Goal: Task Accomplishment & Management: Complete application form

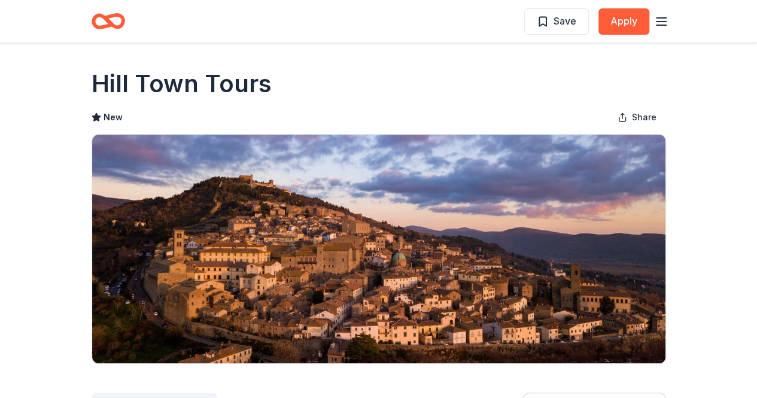
drag, startPoint x: 90, startPoint y: 83, endPoint x: 80, endPoint y: 273, distance: 191.1
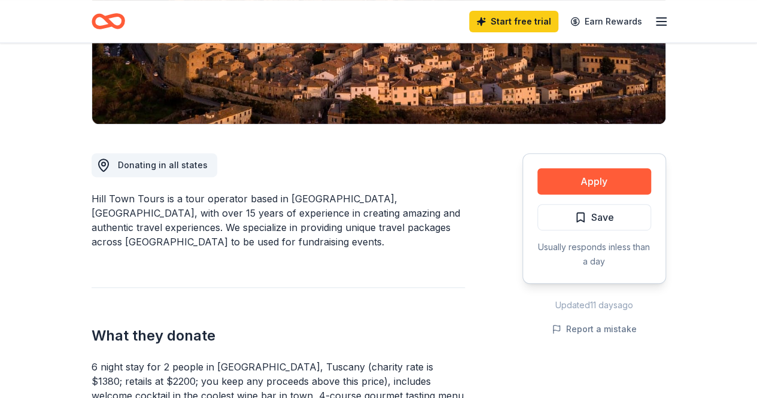
scroll to position [299, 0]
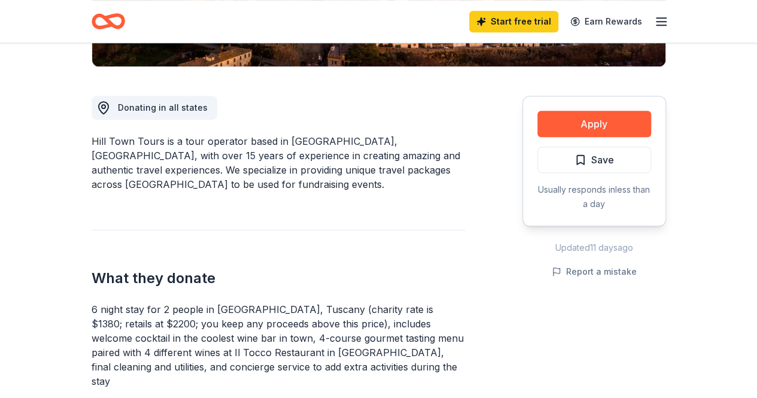
drag, startPoint x: 90, startPoint y: 199, endPoint x: 108, endPoint y: 228, distance: 33.6
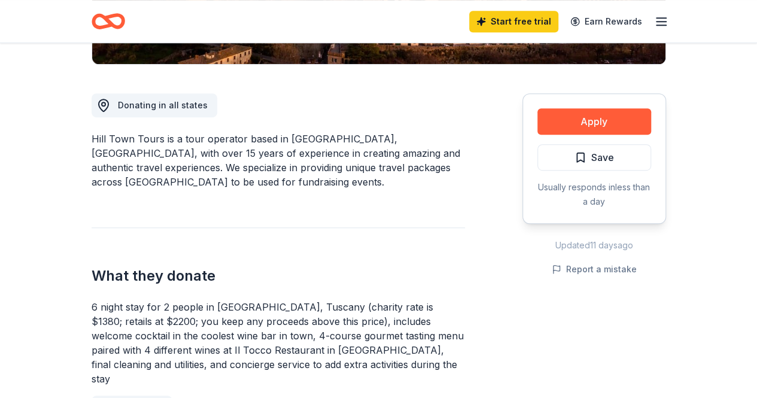
click at [102, 167] on div "Hill Town Tours is a tour operator based in Tuscany, Italy, with over 15 years …" at bounding box center [278, 160] width 373 height 57
click at [105, 140] on div "Hill Town Tours is a tour operator based in Tuscany, Italy, with over 15 years …" at bounding box center [278, 160] width 373 height 57
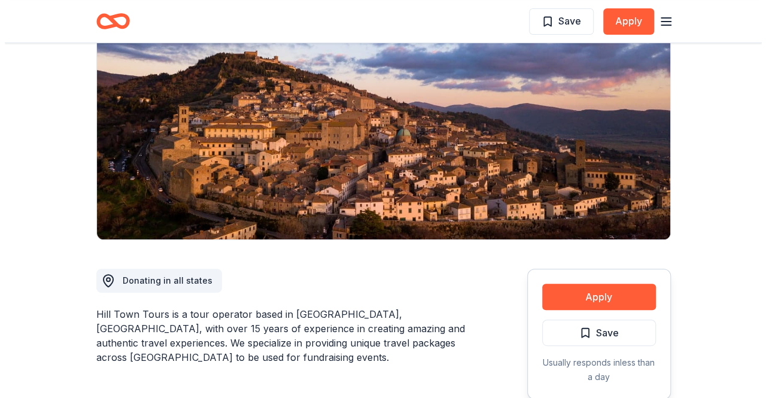
scroll to position [0, 0]
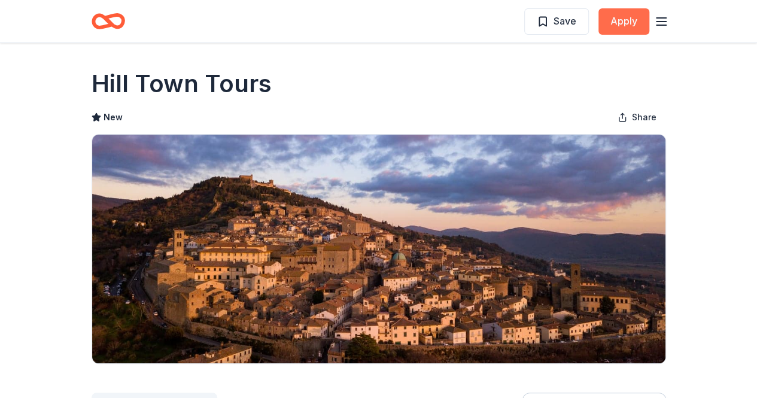
click at [628, 20] on button "Apply" at bounding box center [623, 21] width 51 height 26
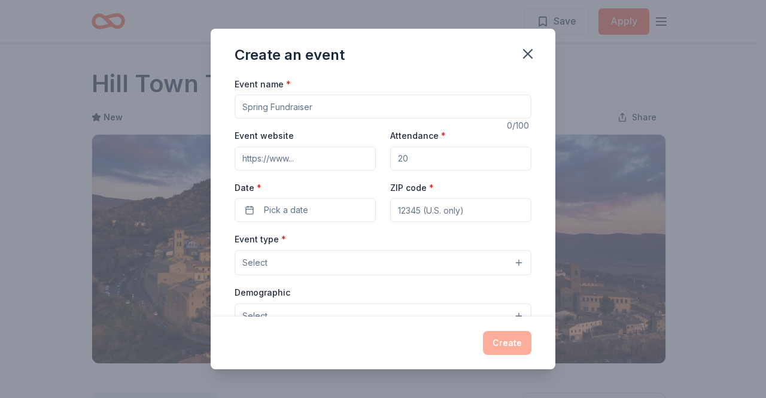
click at [290, 107] on input "Event name *" at bounding box center [383, 107] width 297 height 24
paste input "Paws for Freedom: [PERSON_NAME]’s Rescue Online Auction"
type input "Paws for Freedom: [PERSON_NAME]’s Rescue Online Auction"
click at [524, 57] on icon "button" at bounding box center [528, 54] width 8 height 8
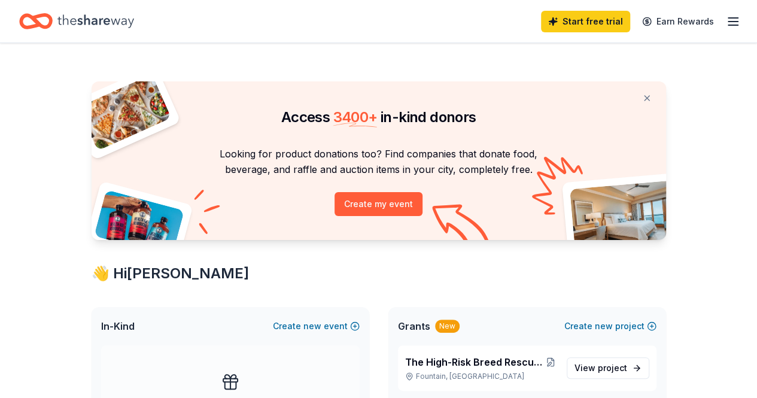
click at [726, 22] on icon "button" at bounding box center [733, 21] width 14 height 14
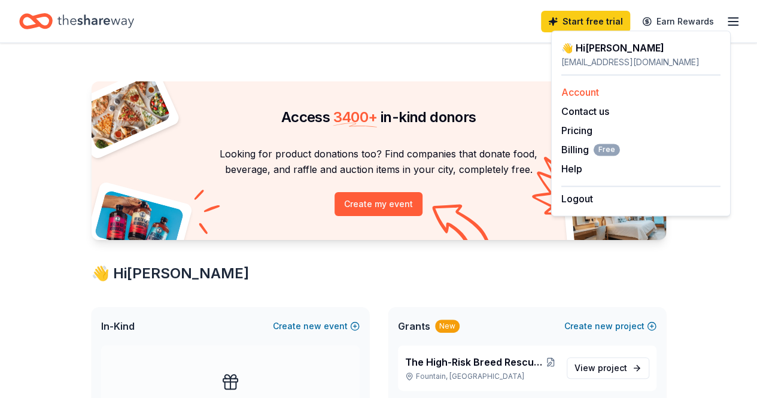
click at [582, 95] on link "Account" at bounding box center [580, 92] width 38 height 12
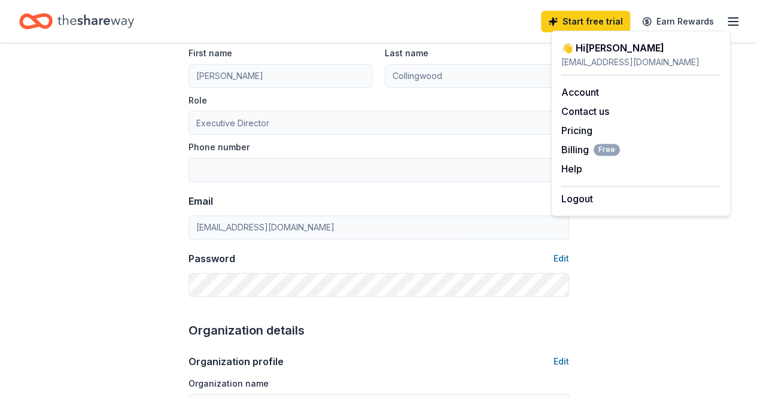
scroll to position [120, 0]
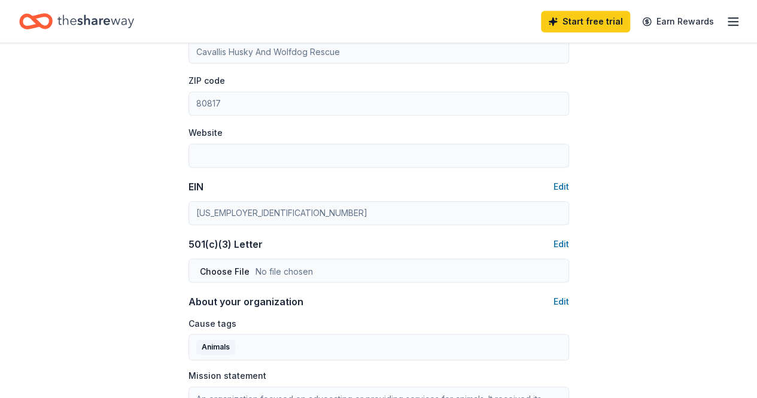
scroll to position [419, 0]
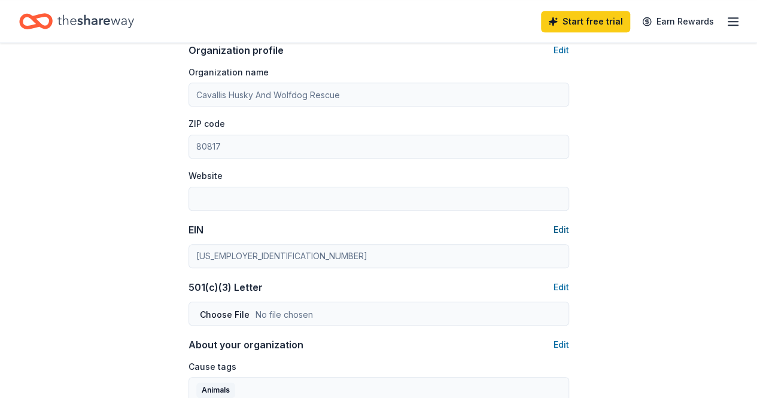
click at [561, 224] on button "Edit" at bounding box center [561, 230] width 16 height 14
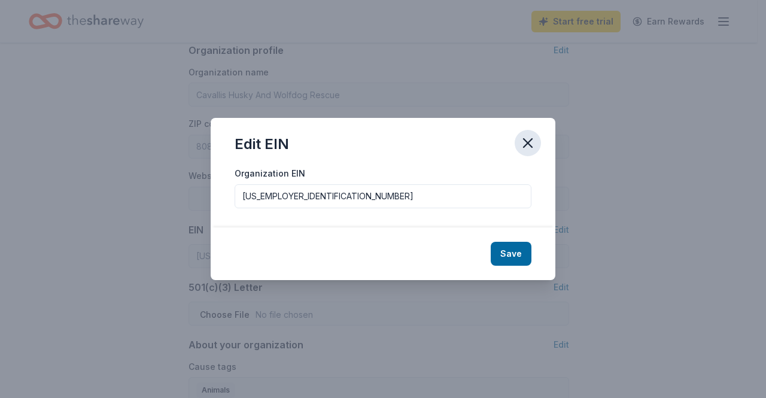
click at [522, 142] on icon "button" at bounding box center [527, 143] width 17 height 17
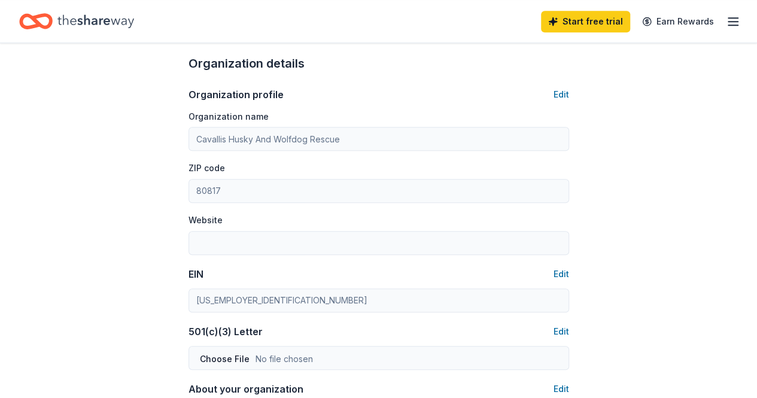
scroll to position [359, 0]
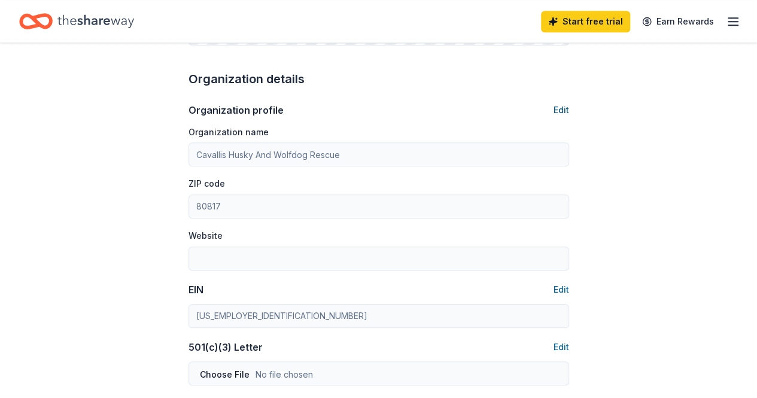
click at [559, 112] on button "Edit" at bounding box center [561, 110] width 16 height 14
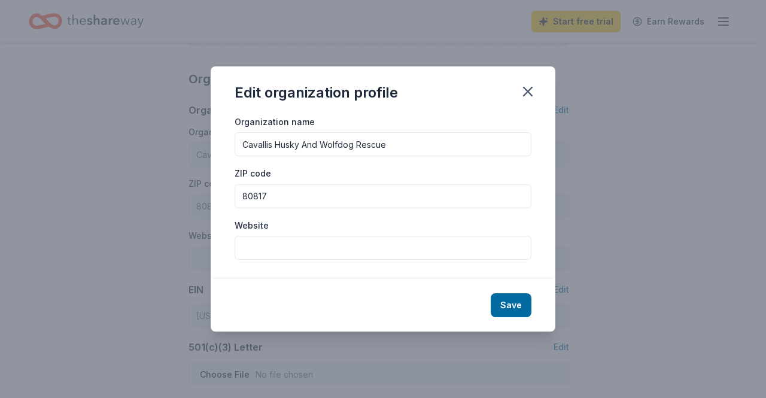
click at [282, 249] on input "Website" at bounding box center [383, 248] width 297 height 24
paste input "[URL][DOMAIN_NAME]"
type input "[URL][DOMAIN_NAME]"
click at [503, 306] on button "Save" at bounding box center [511, 305] width 41 height 24
type input "[URL][DOMAIN_NAME]"
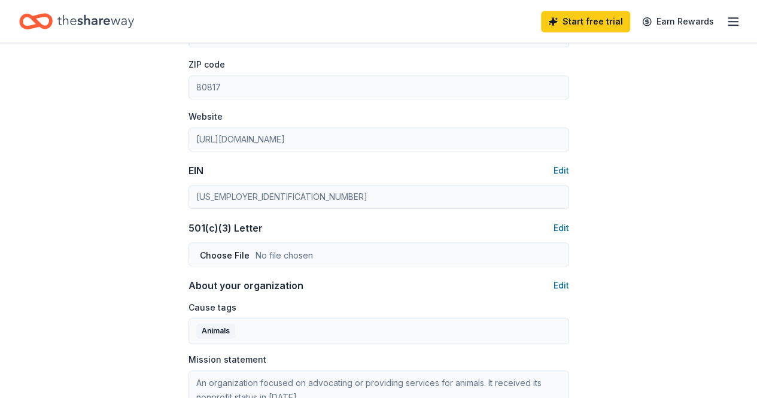
scroll to position [538, 0]
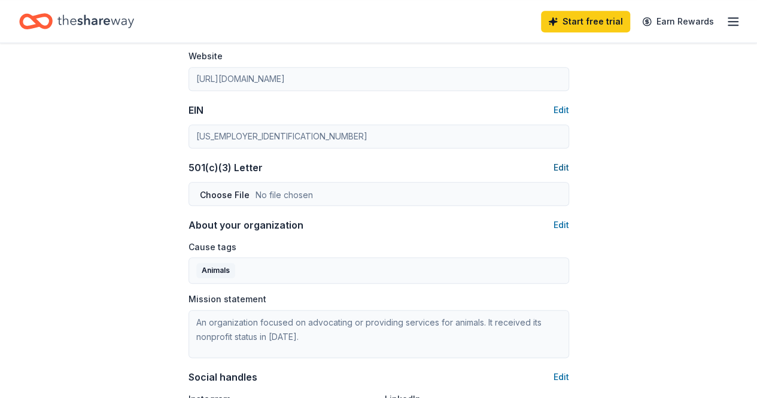
click at [554, 166] on button "Edit" at bounding box center [561, 167] width 16 height 14
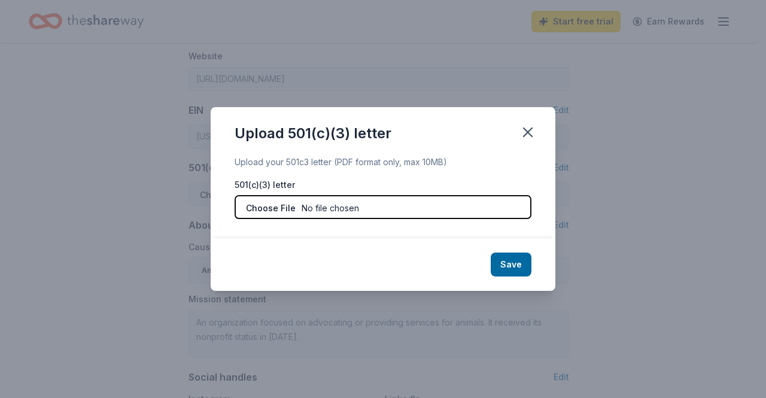
click at [286, 205] on input "file" at bounding box center [383, 207] width 297 height 24
type input "C:\fakepath\IRS 501(c)(3) Determination Letter_CavallisRescue.pdf"
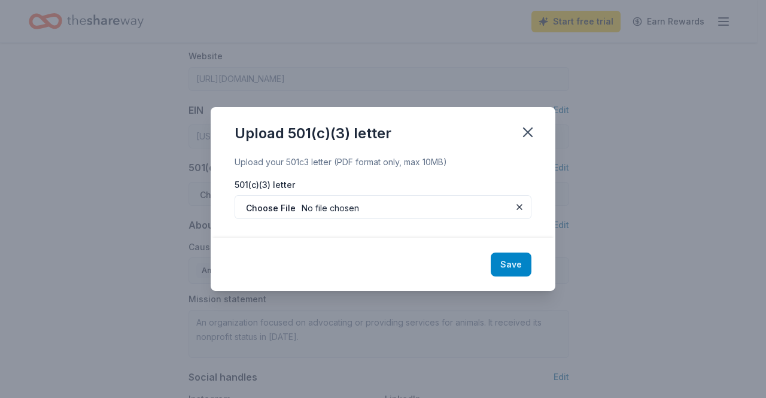
click at [510, 265] on button "Save" at bounding box center [511, 264] width 41 height 24
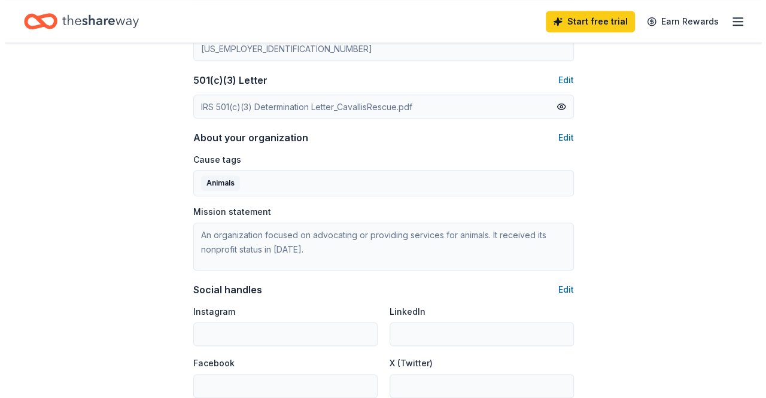
scroll to position [658, 0]
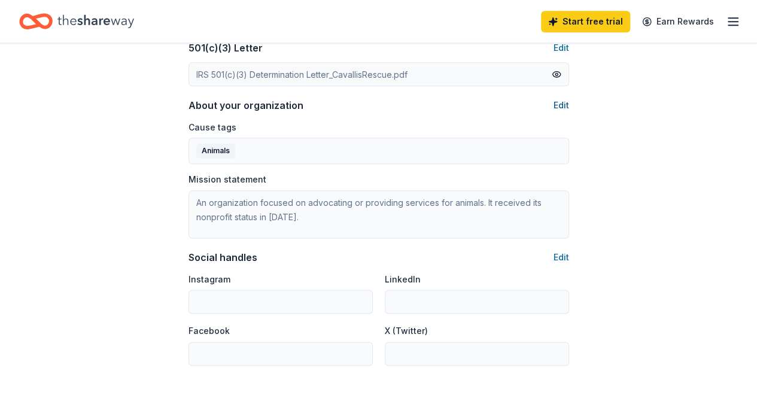
click at [557, 105] on button "Edit" at bounding box center [561, 105] width 16 height 14
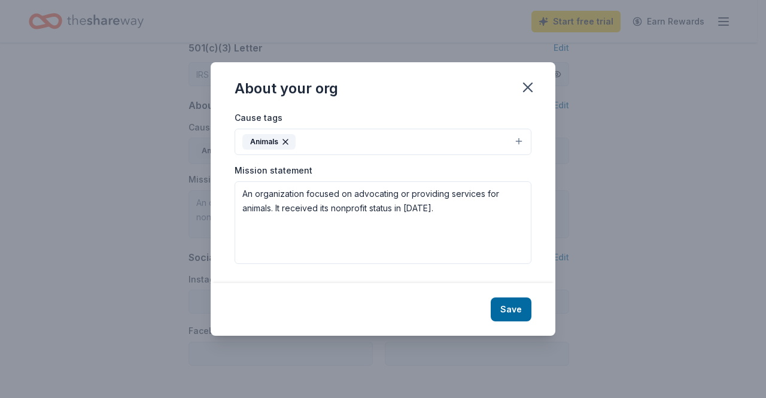
click at [361, 142] on button "Animals" at bounding box center [383, 142] width 297 height 26
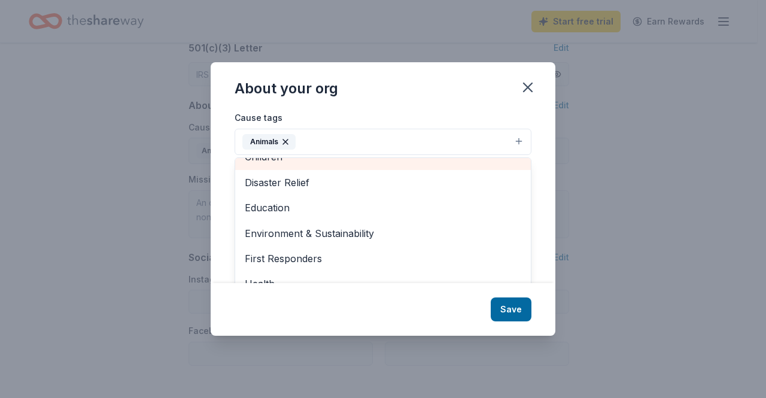
scroll to position [60, 0]
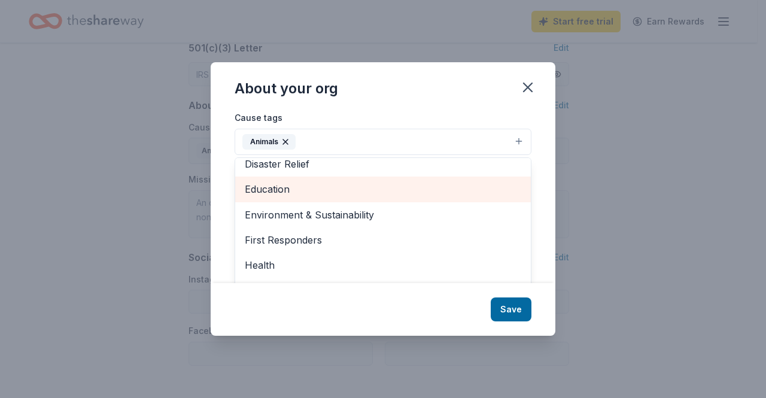
click at [315, 190] on span "Education" at bounding box center [383, 189] width 276 height 16
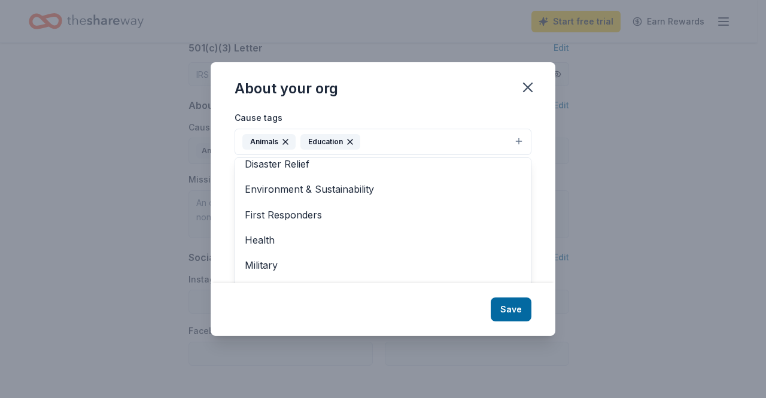
click at [387, 138] on button "Animals Education" at bounding box center [383, 142] width 297 height 26
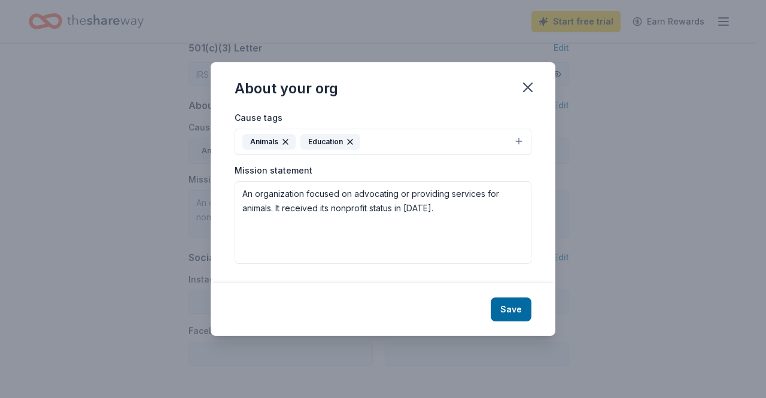
click at [439, 140] on button "Animals Education" at bounding box center [383, 142] width 297 height 26
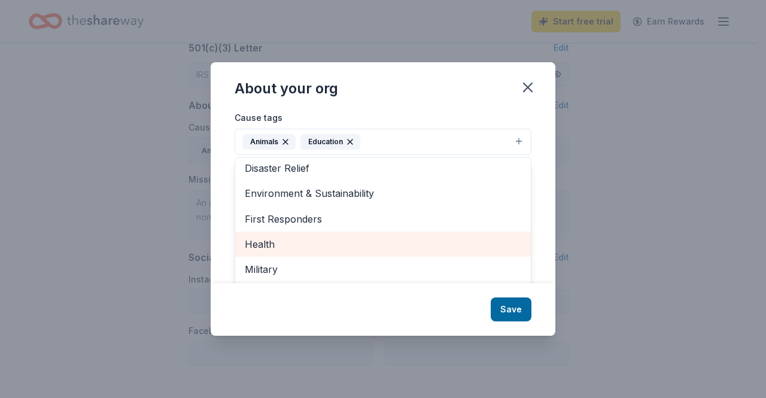
scroll to position [0, 0]
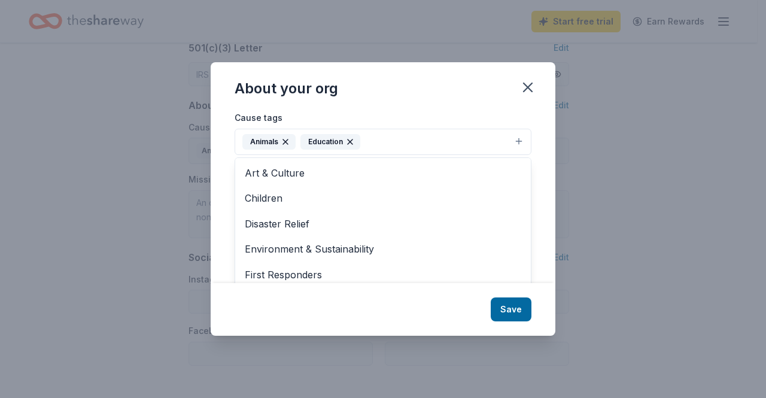
click at [389, 102] on div "About your org Cause tags Animals Education Art & Culture Children Disaster Rel…" at bounding box center [383, 198] width 345 height 273
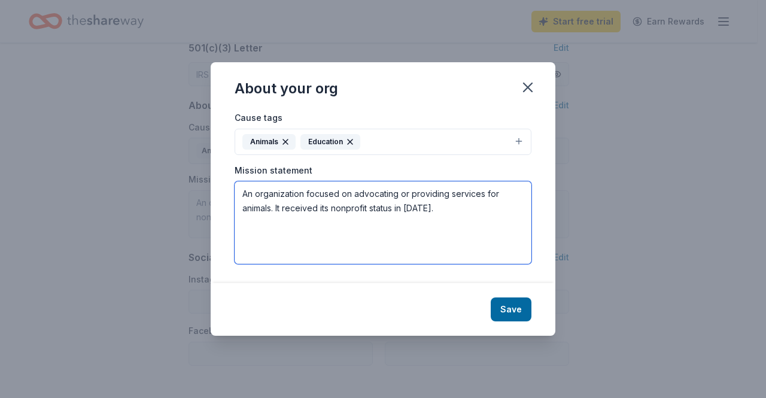
click at [318, 212] on textarea "An organization focused on advocating or providing services for animals. It rec…" at bounding box center [383, 222] width 297 height 83
paste textarea "Our Mission To protect, advocate for, and provide safe, loving second-chance ho…"
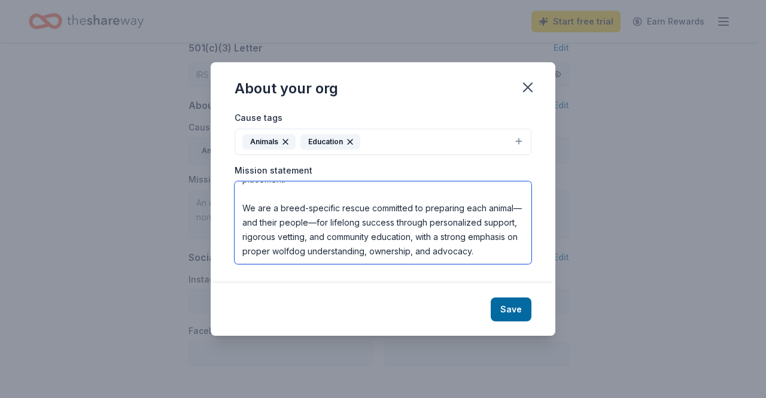
click at [287, 190] on textarea "Our Mission To protect, advocate for, and provide safe, loving second-chance ho…" at bounding box center [383, 222] width 297 height 83
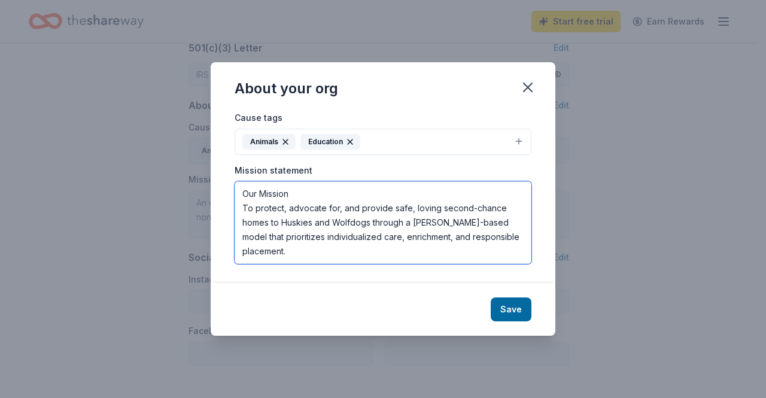
click at [303, 188] on textarea "Our Mission To protect, advocate for, and provide safe, loving second-chance ho…" at bounding box center [383, 222] width 297 height 83
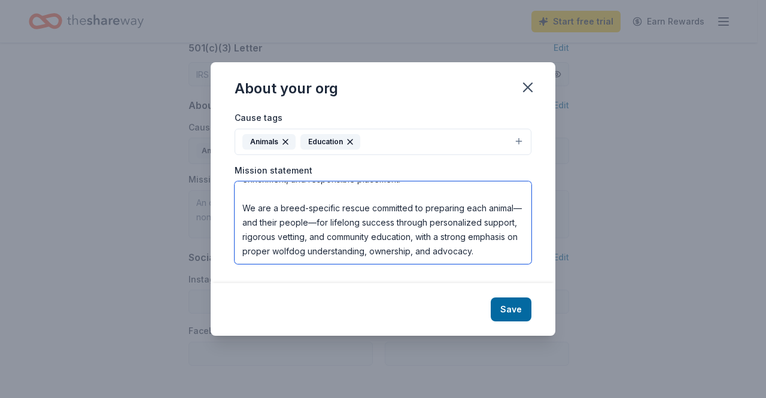
scroll to position [72, 0]
type textarea "Our Mission is to protect, advocate for, and provide safe, loving second-chance…"
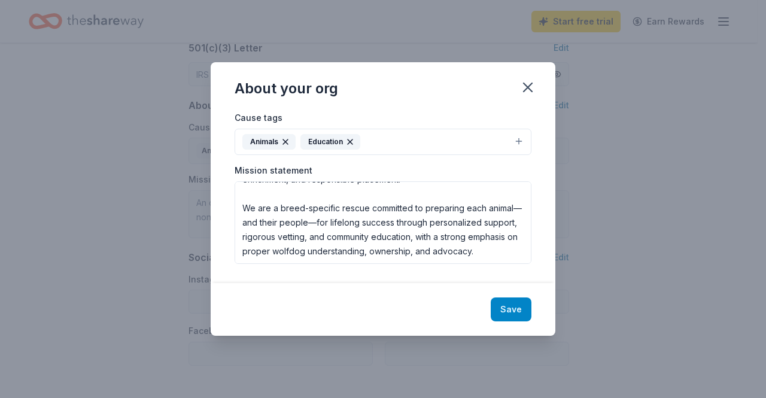
click at [496, 308] on button "Save" at bounding box center [511, 309] width 41 height 24
type textarea "Our Mission is to protect, advocate for, and provide safe, loving second-chance…"
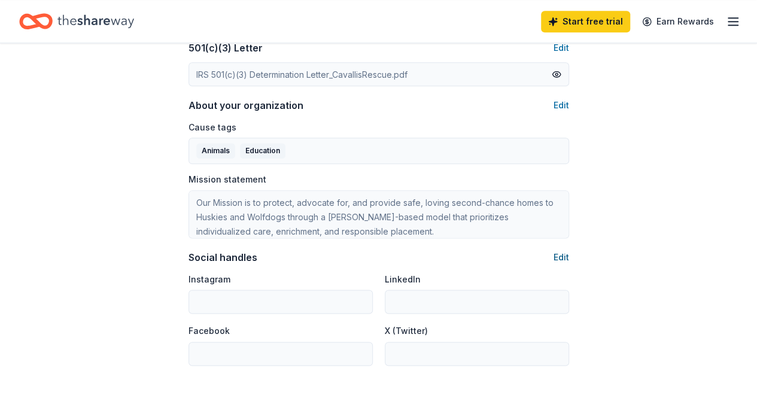
click at [556, 254] on button "Edit" at bounding box center [561, 257] width 16 height 14
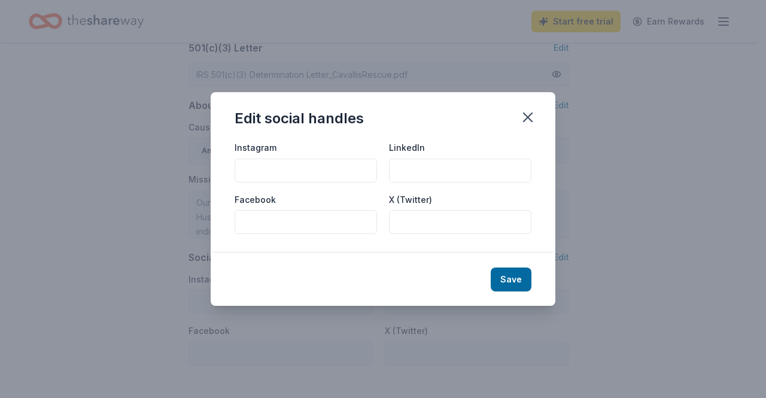
click at [293, 168] on input "Instagram" at bounding box center [306, 171] width 142 height 24
paste input "[URL][DOMAIN_NAME]"
type input "[URL][DOMAIN_NAME]"
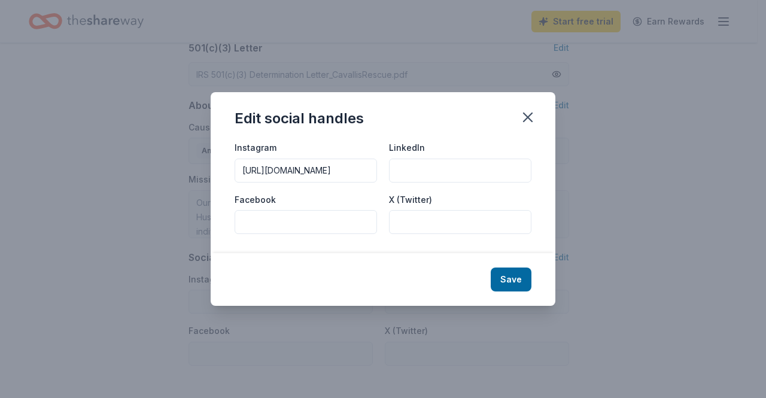
click at [273, 224] on input "Facebook" at bounding box center [306, 222] width 142 height 24
paste input "[URL][DOMAIN_NAME]"
type input "[URL][DOMAIN_NAME]"
click at [522, 276] on button "Save" at bounding box center [511, 279] width 41 height 24
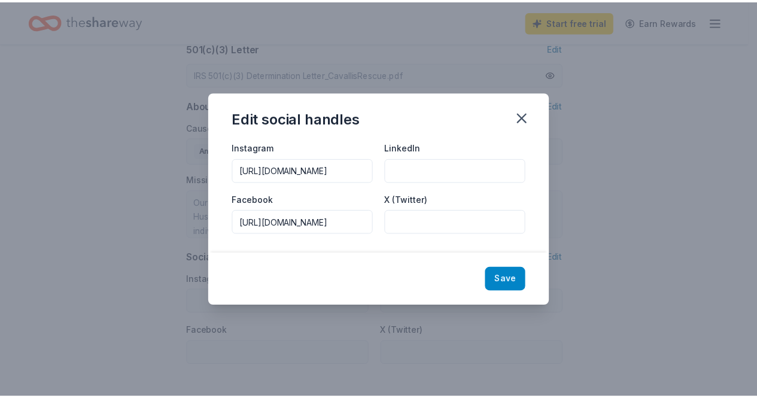
scroll to position [0, 0]
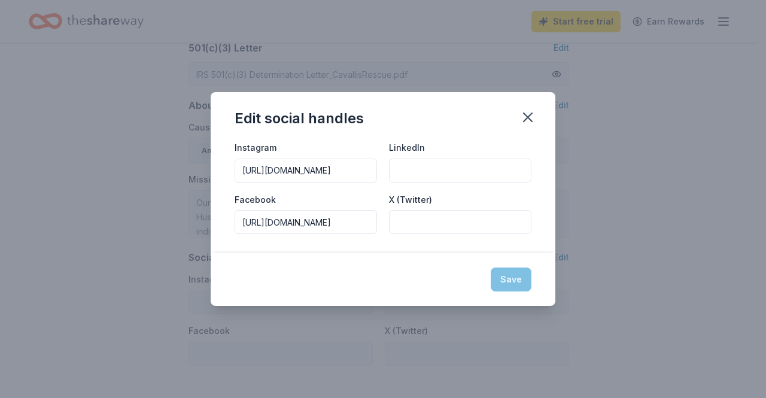
type input "[URL][DOMAIN_NAME]"
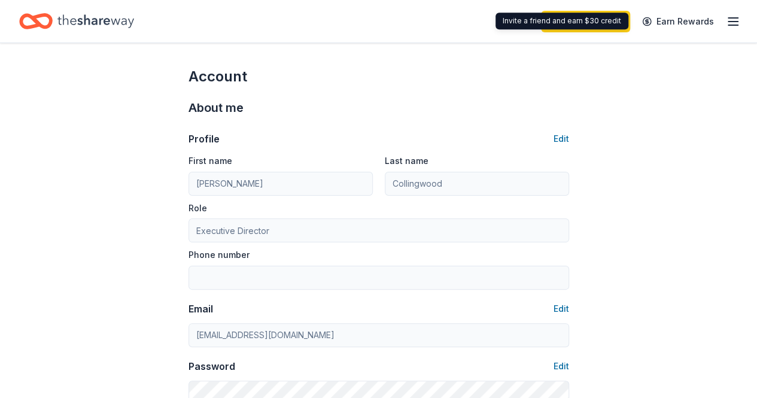
click at [726, 22] on icon "button" at bounding box center [733, 21] width 14 height 14
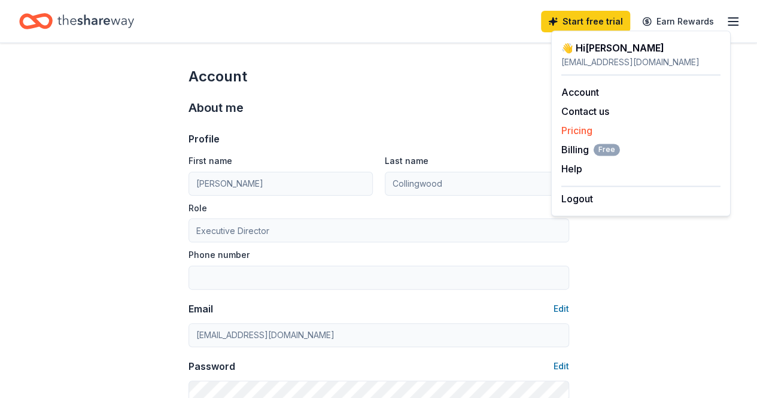
click at [584, 132] on link "Pricing" at bounding box center [576, 130] width 31 height 12
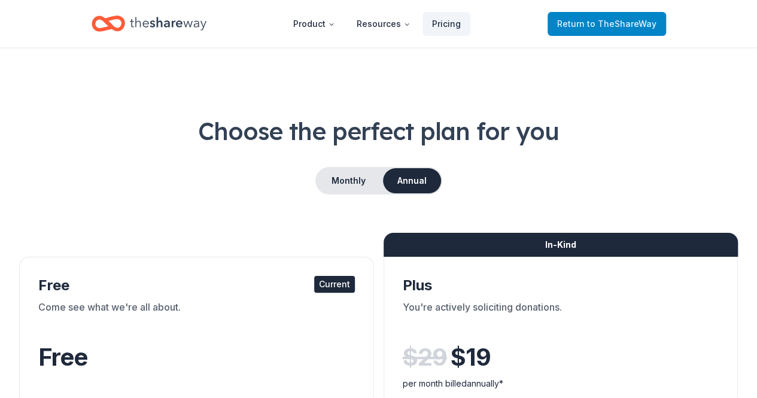
click at [632, 20] on span "to TheShareWay" at bounding box center [621, 24] width 69 height 10
click at [600, 26] on span "to TheShareWay" at bounding box center [621, 24] width 69 height 10
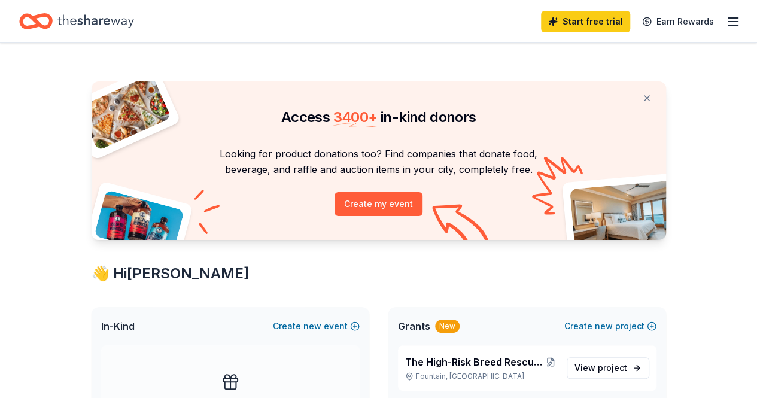
click at [144, 28] on div "Start free trial Earn Rewards" at bounding box center [378, 21] width 719 height 28
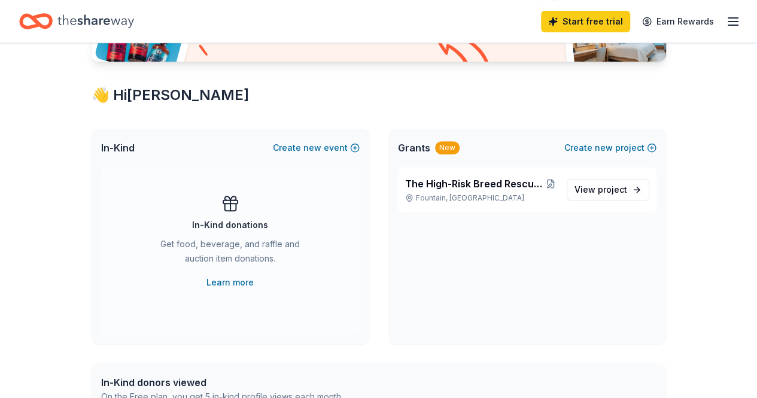
scroll to position [179, 0]
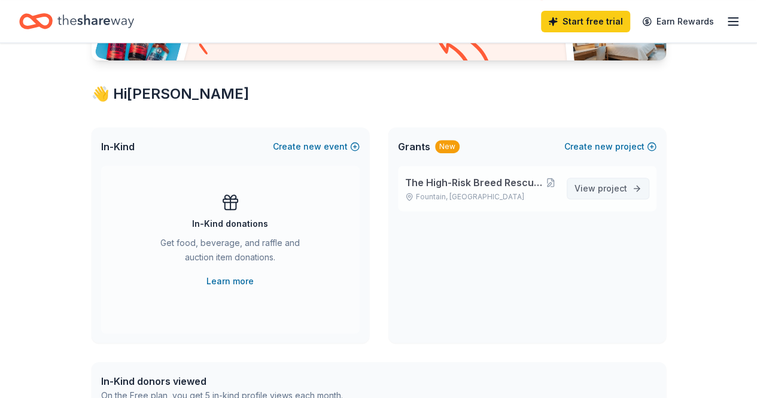
click at [616, 185] on span "project" at bounding box center [612, 188] width 29 height 10
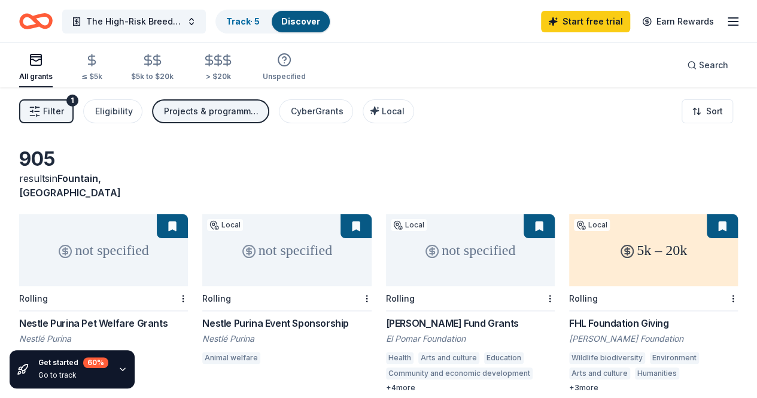
scroll to position [179, 0]
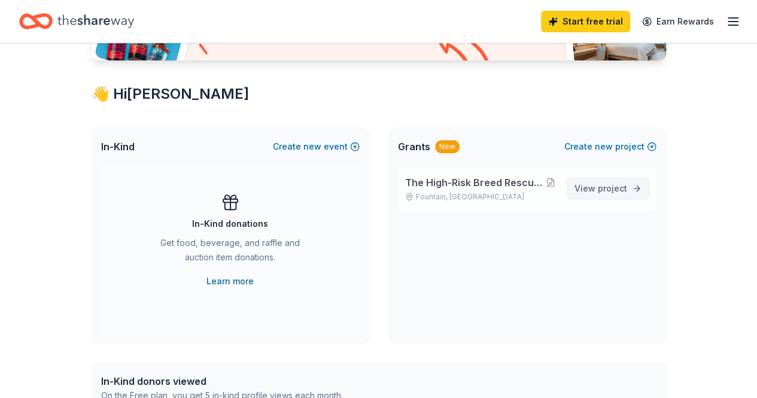
click at [591, 186] on span "View project" at bounding box center [600, 188] width 53 height 14
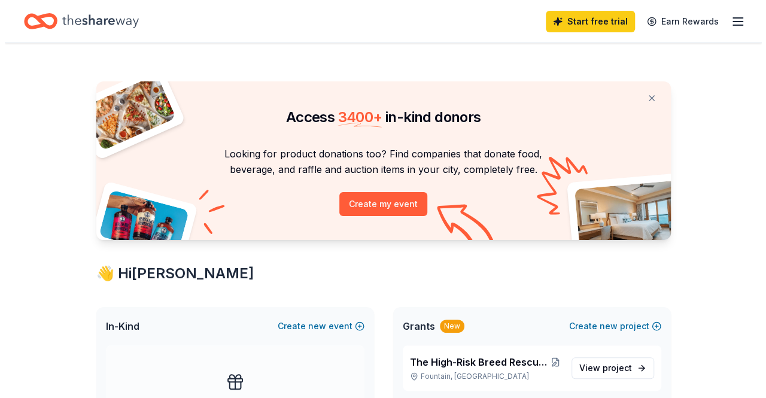
scroll to position [179, 0]
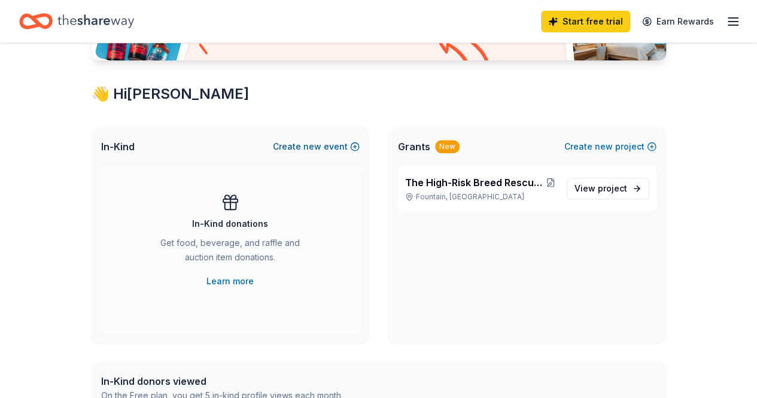
click at [317, 148] on span "new" at bounding box center [312, 146] width 18 height 14
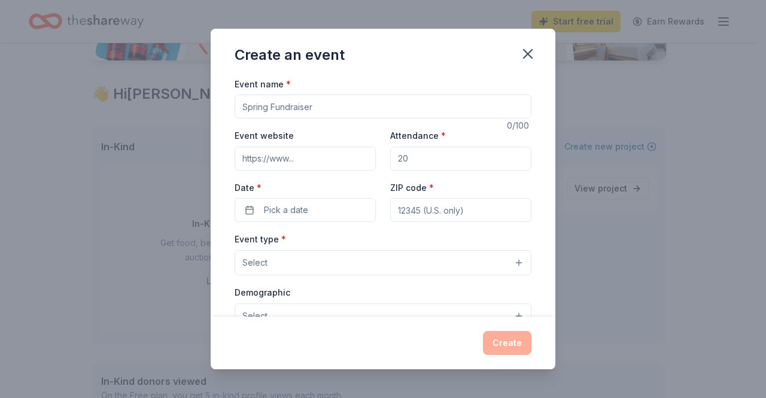
click at [258, 104] on input "Event name *" at bounding box center [383, 107] width 297 height 24
paste input "Paws for Freedom: [PERSON_NAME]’s Rescue Online Auction"
type input "Paws for Freedom: [PERSON_NAME]’s Rescue Online Auction"
click at [273, 164] on input "Event website" at bounding box center [305, 159] width 141 height 24
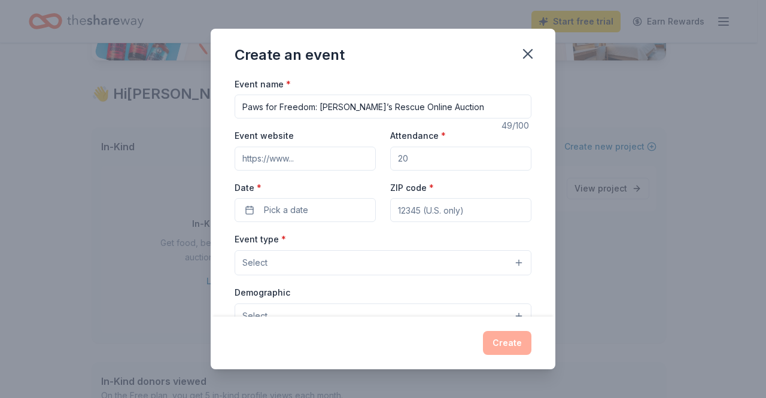
paste input "[URL][DOMAIN_NAME]"
type input "[URL][DOMAIN_NAME]"
click at [317, 212] on button "Pick a date" at bounding box center [305, 210] width 141 height 24
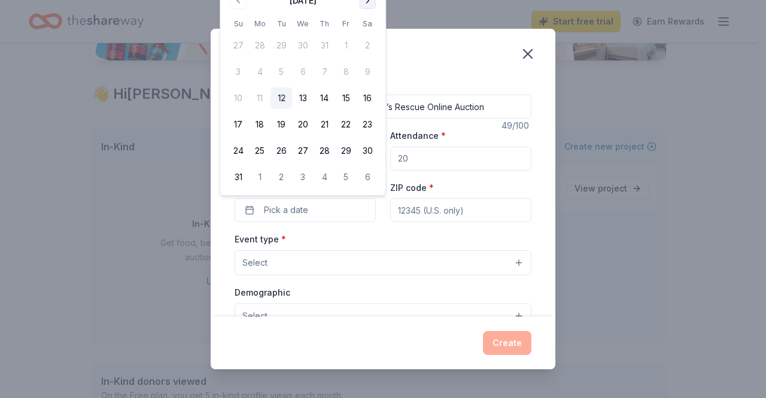
click at [369, 5] on button "Go to next month" at bounding box center [367, 0] width 17 height 17
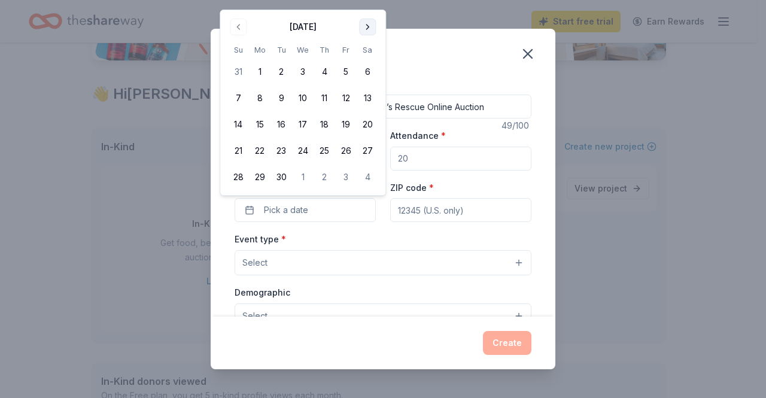
click at [369, 23] on button "Go to next month" at bounding box center [367, 27] width 17 height 17
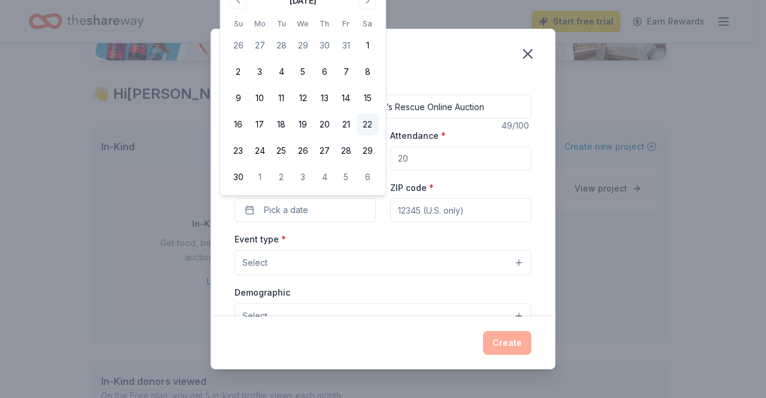
click at [364, 123] on button "22" at bounding box center [368, 125] width 22 height 22
click at [457, 209] on input "ZIP code *" at bounding box center [460, 210] width 141 height 24
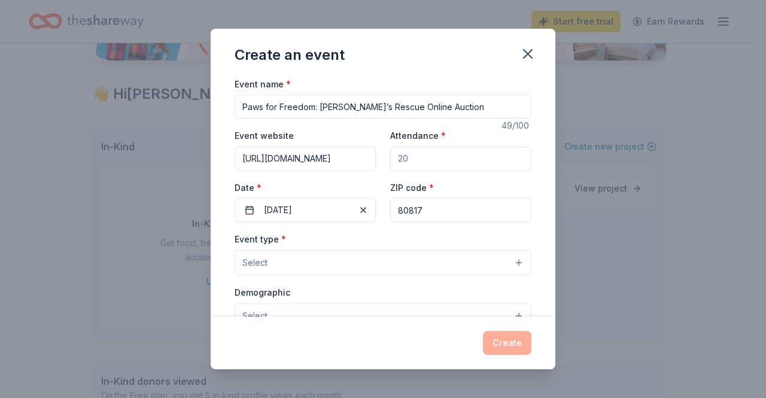
type input "80817"
click at [360, 255] on button "Select" at bounding box center [383, 262] width 297 height 25
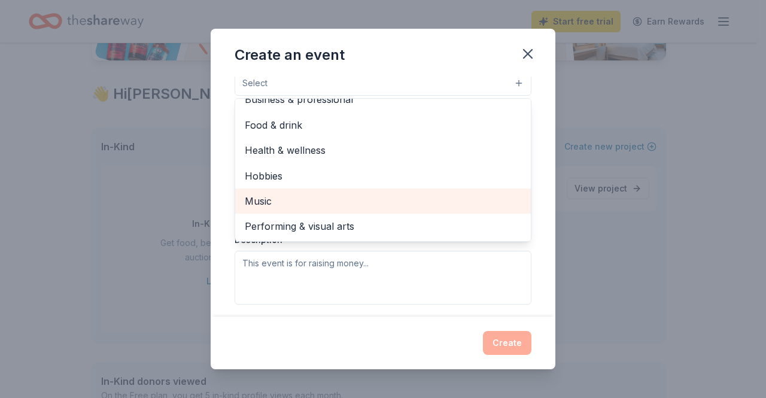
scroll to position [0, 0]
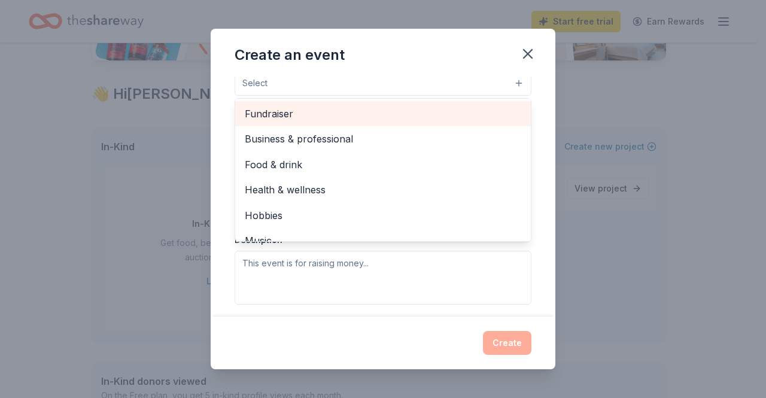
click at [257, 117] on span "Fundraiser" at bounding box center [383, 114] width 276 height 16
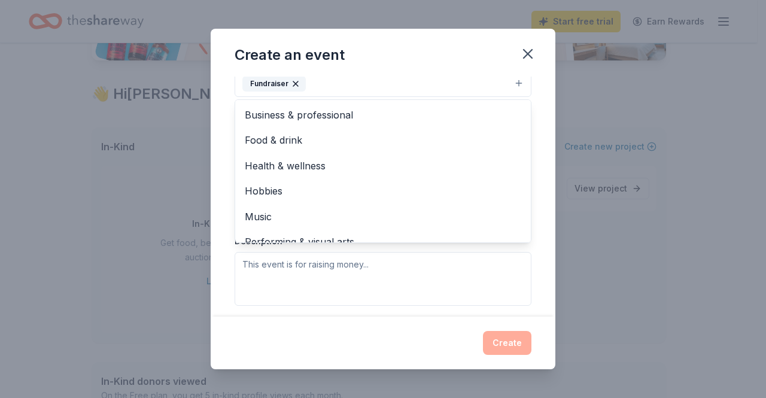
click at [370, 53] on div "Create an event Event name * Paws for Freedom: Cavalli’s Rescue Online Auction …" at bounding box center [383, 199] width 345 height 341
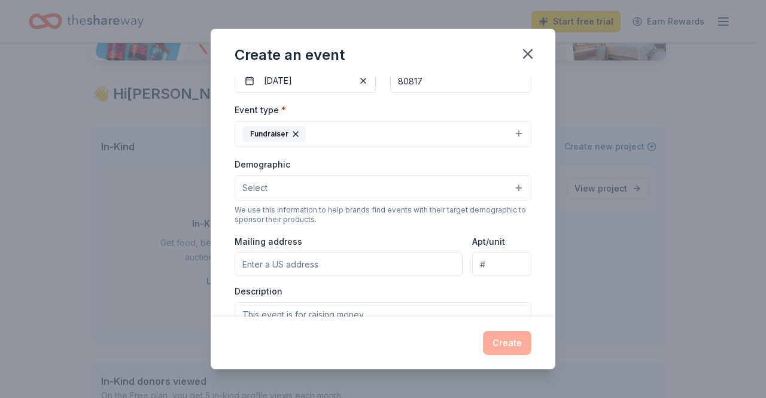
scroll to position [113, 0]
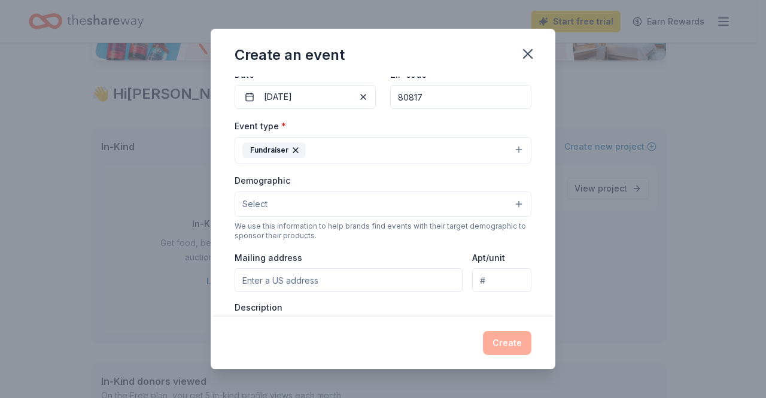
click at [293, 206] on button "Select" at bounding box center [383, 203] width 297 height 25
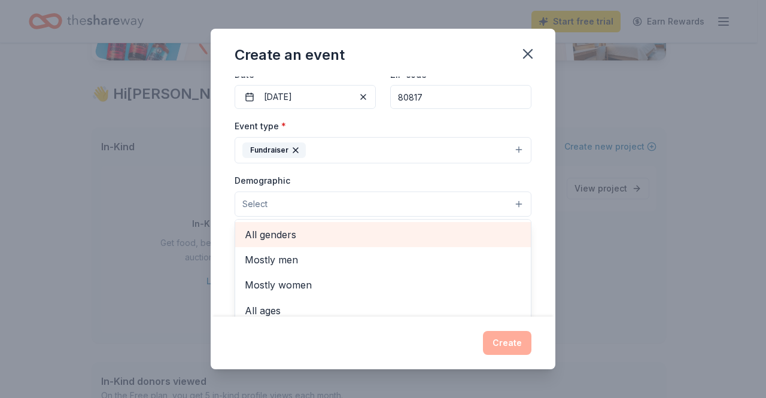
click at [284, 236] on span "All genders" at bounding box center [383, 235] width 276 height 16
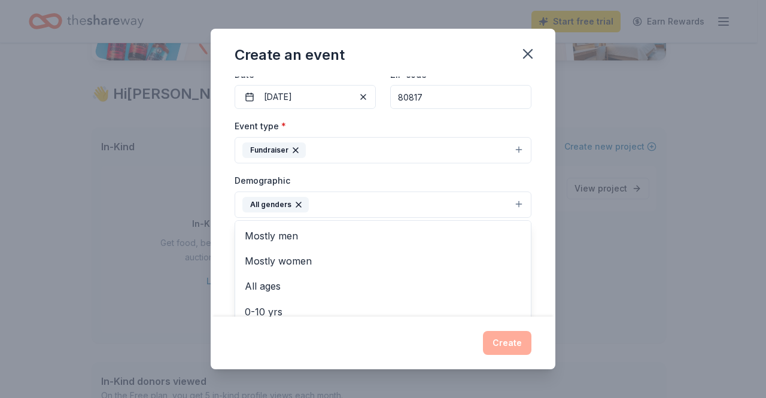
scroll to position [173, 0]
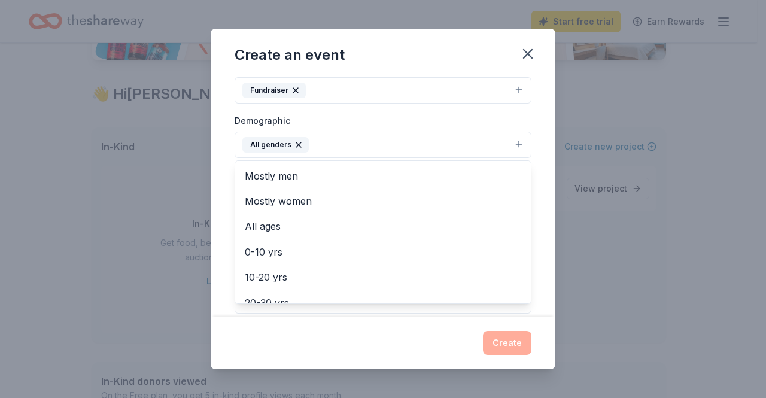
click at [226, 168] on div "Event name * Paws for Freedom: [PERSON_NAME]’s Rescue Online Auction 49 /100 Ev…" at bounding box center [383, 197] width 345 height 241
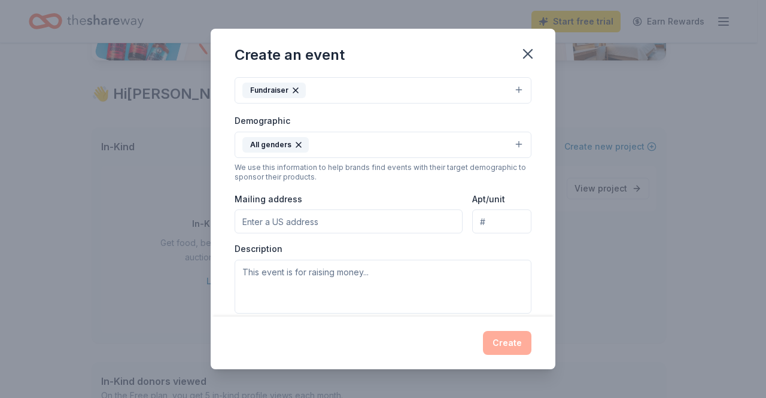
scroll to position [233, 0]
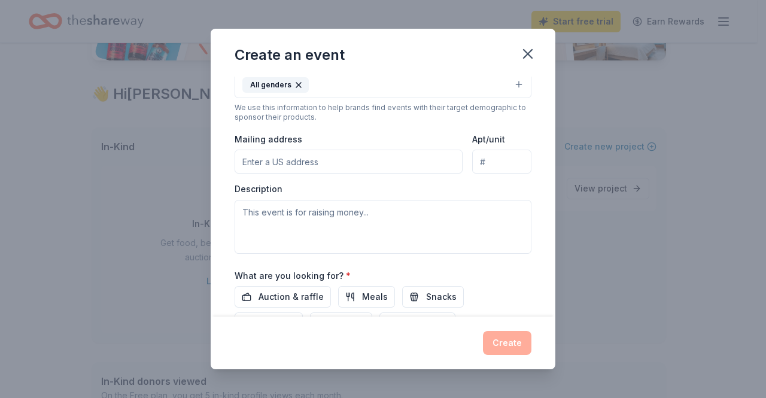
click at [372, 155] on input "Mailing address" at bounding box center [349, 162] width 228 height 24
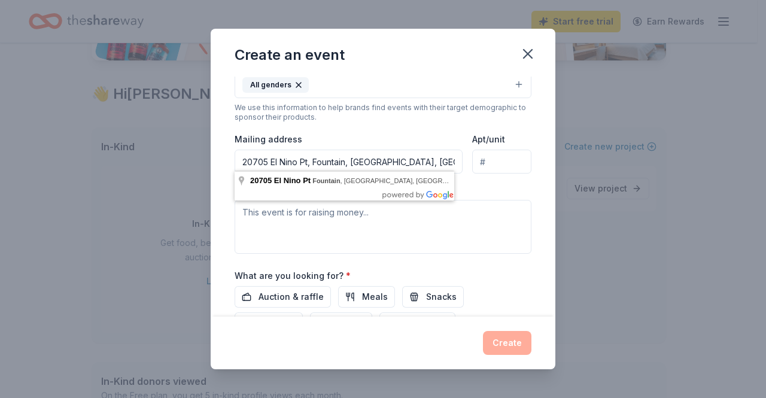
type input "20705 [GEOGRAPHIC_DATA], 80817"
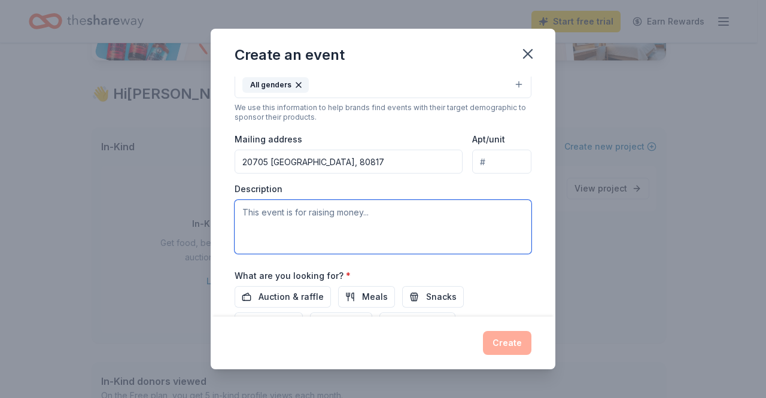
click at [285, 223] on textarea at bounding box center [383, 227] width 297 height 54
paste textarea "[PERSON_NAME]’s Husky & Wolfdog Rescue is hosting an online auction to raise vi…"
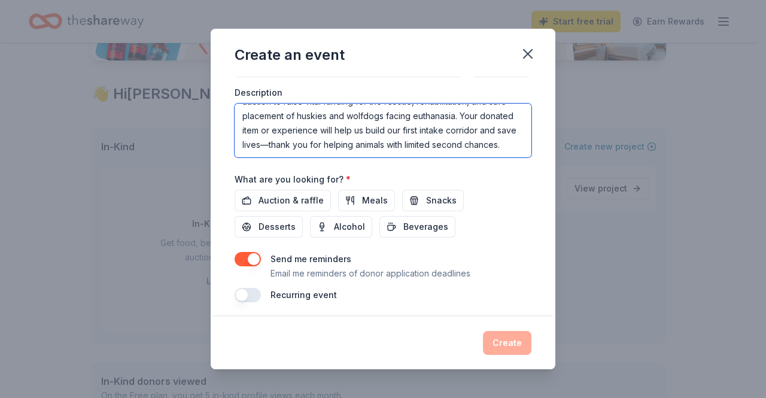
scroll to position [330, 0]
type textarea "[PERSON_NAME]’s Husky & Wolfdog Rescue is hosting an online auction to raise vi…"
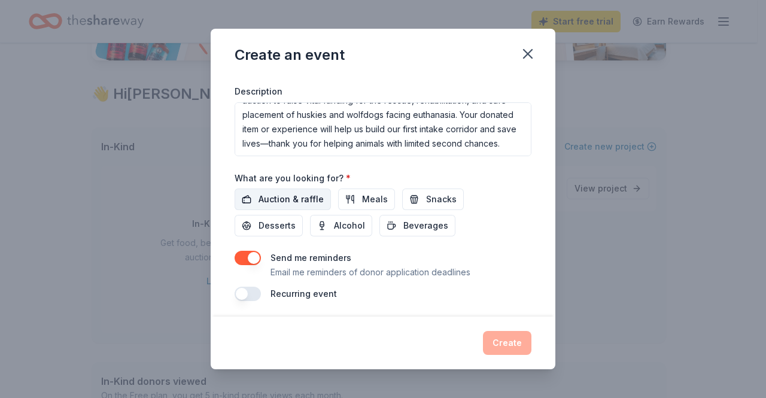
click at [302, 199] on span "Auction & raffle" at bounding box center [290, 199] width 65 height 14
click at [486, 273] on div "Send me reminders Email me reminders of donor application deadlines" at bounding box center [383, 265] width 297 height 29
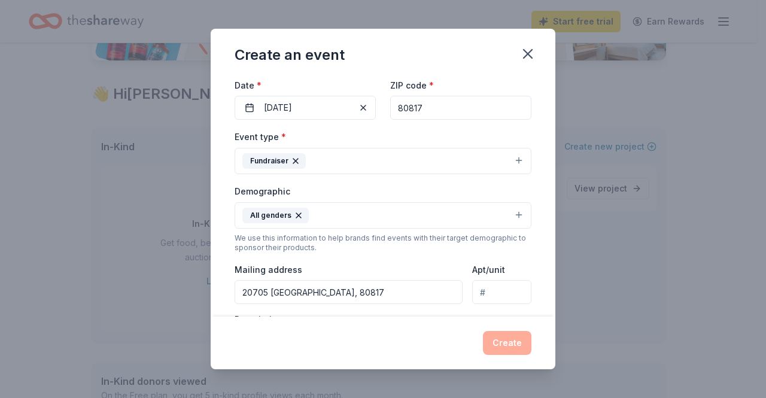
scroll to position [0, 0]
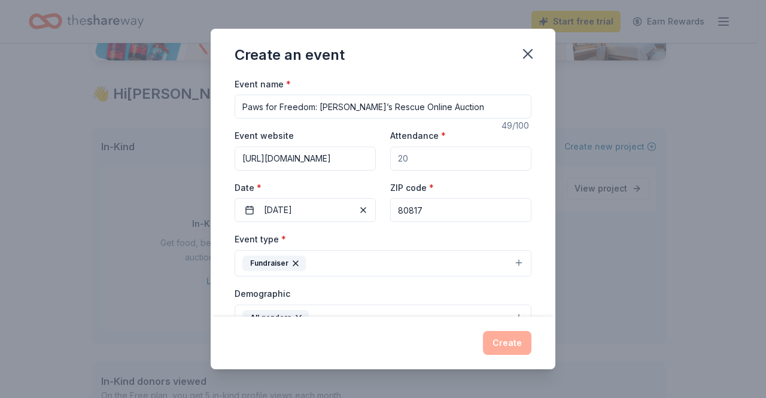
click at [430, 161] on input "Attendance *" at bounding box center [460, 159] width 141 height 24
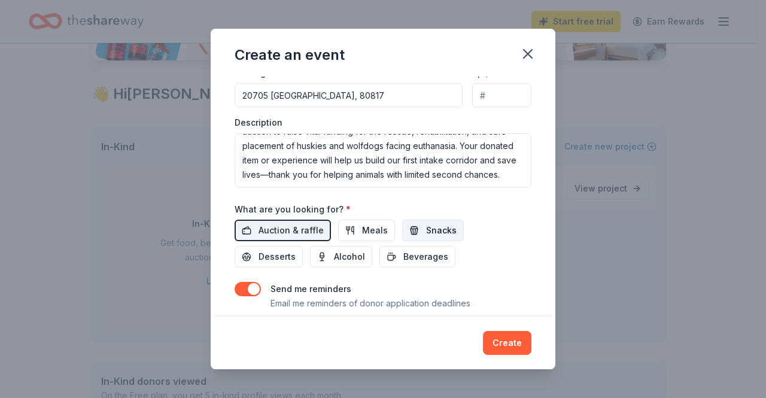
scroll to position [330, 0]
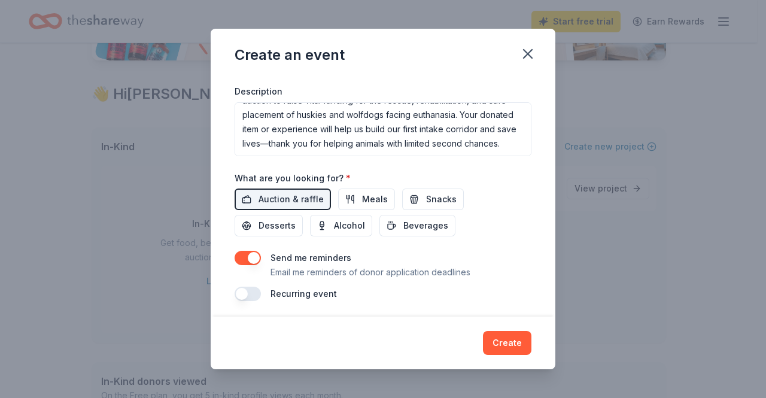
type input "50"
click at [252, 293] on button "button" at bounding box center [248, 294] width 26 height 14
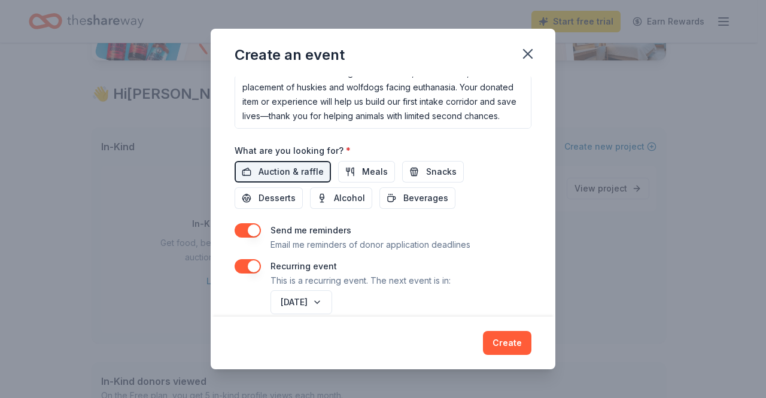
scroll to position [373, 0]
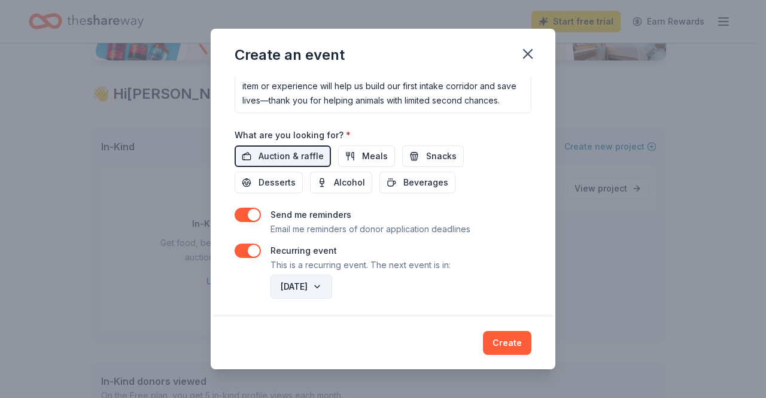
click at [332, 283] on button "[DATE]" at bounding box center [301, 287] width 62 height 24
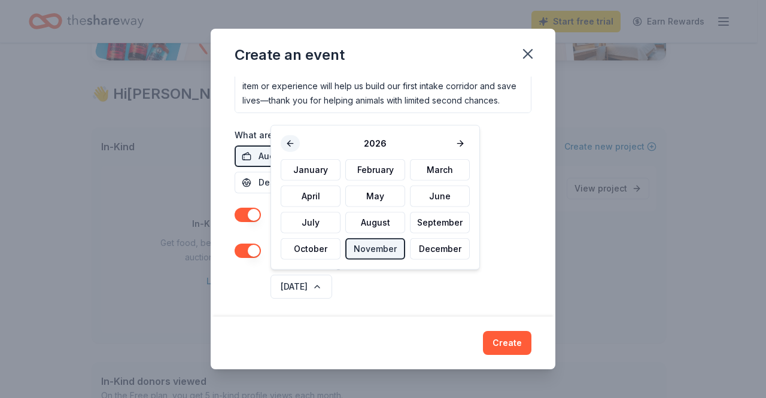
click at [294, 144] on button at bounding box center [290, 143] width 19 height 17
click at [294, 143] on div "2025" at bounding box center [375, 143] width 189 height 17
click at [257, 251] on button "button" at bounding box center [248, 251] width 26 height 14
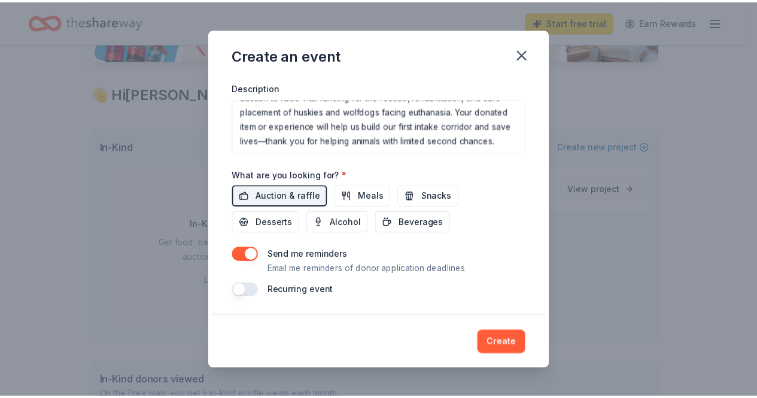
scroll to position [330, 0]
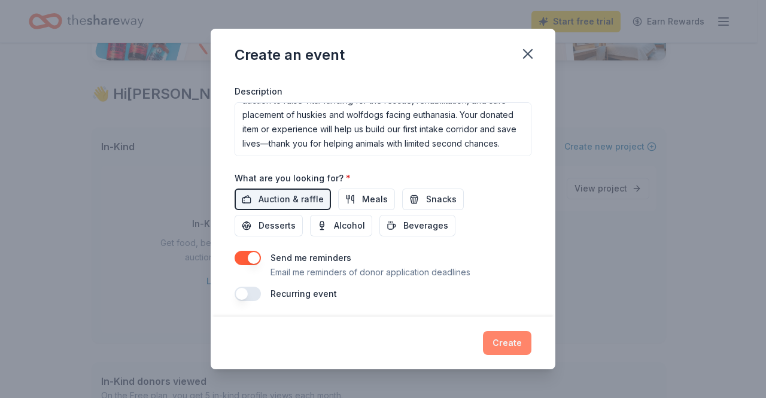
click at [509, 336] on button "Create" at bounding box center [507, 343] width 48 height 24
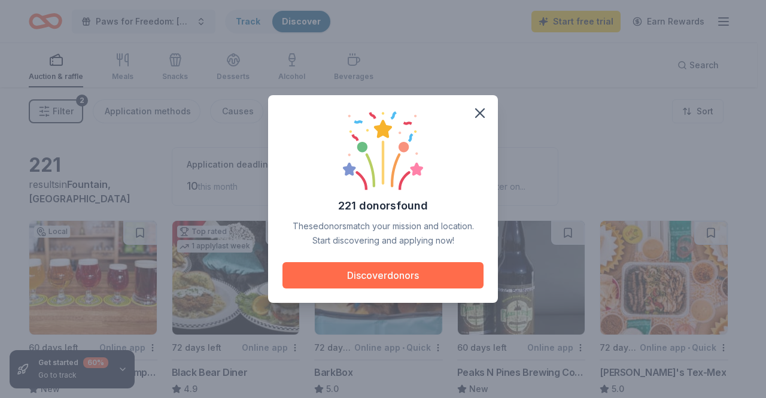
click at [374, 273] on button "Discover donors" at bounding box center [382, 275] width 201 height 26
